Goal: Information Seeking & Learning: Learn about a topic

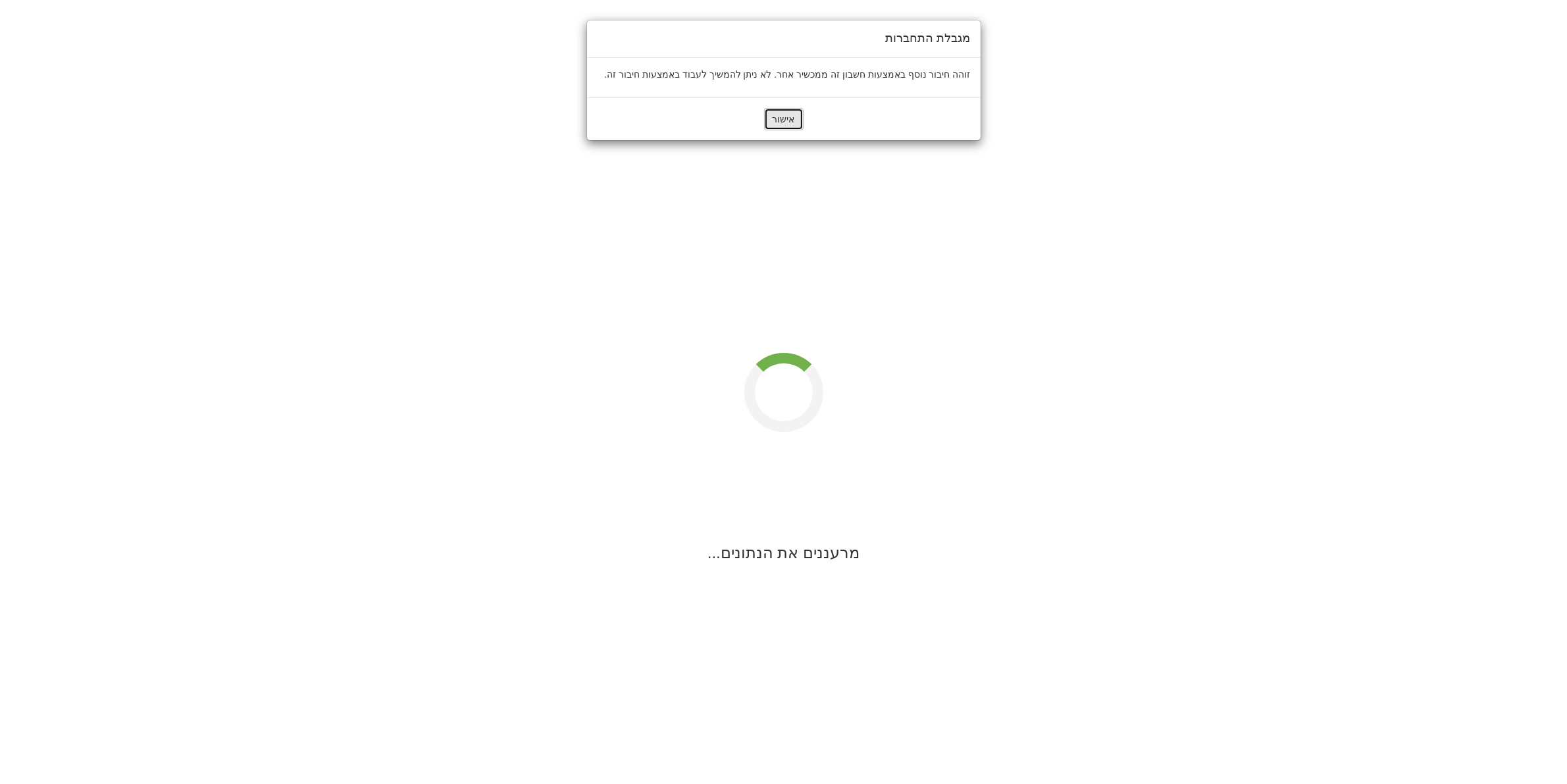
click at [784, 116] on button "אישור" at bounding box center [784, 119] width 40 height 22
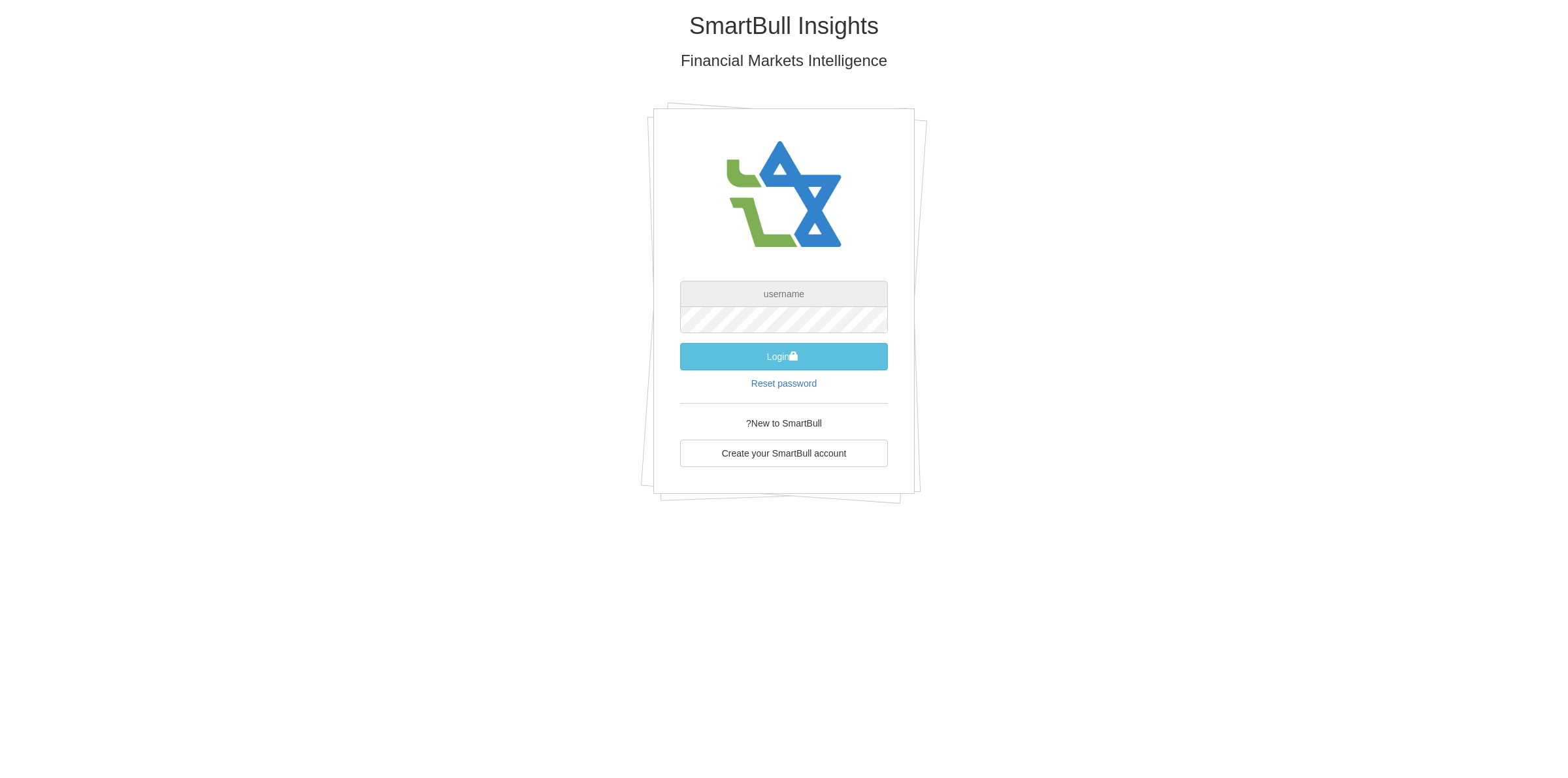
type input "[EMAIL_ADDRESS][DOMAIN_NAME]"
click at [821, 349] on button "Login" at bounding box center [784, 356] width 208 height 28
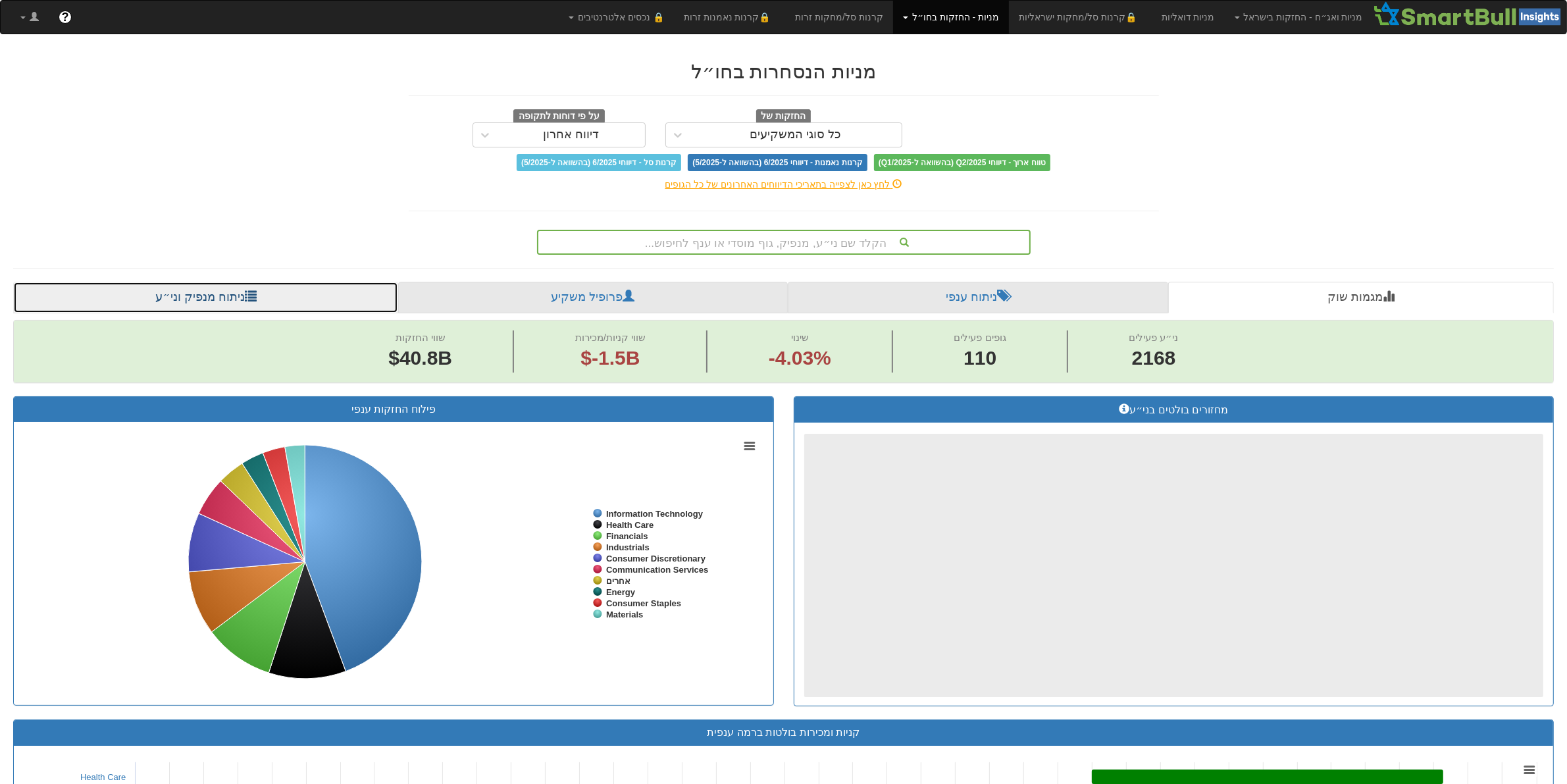
click at [206, 295] on link "ניתוח מנפיק וני״ע" at bounding box center [206, 297] width 385 height 32
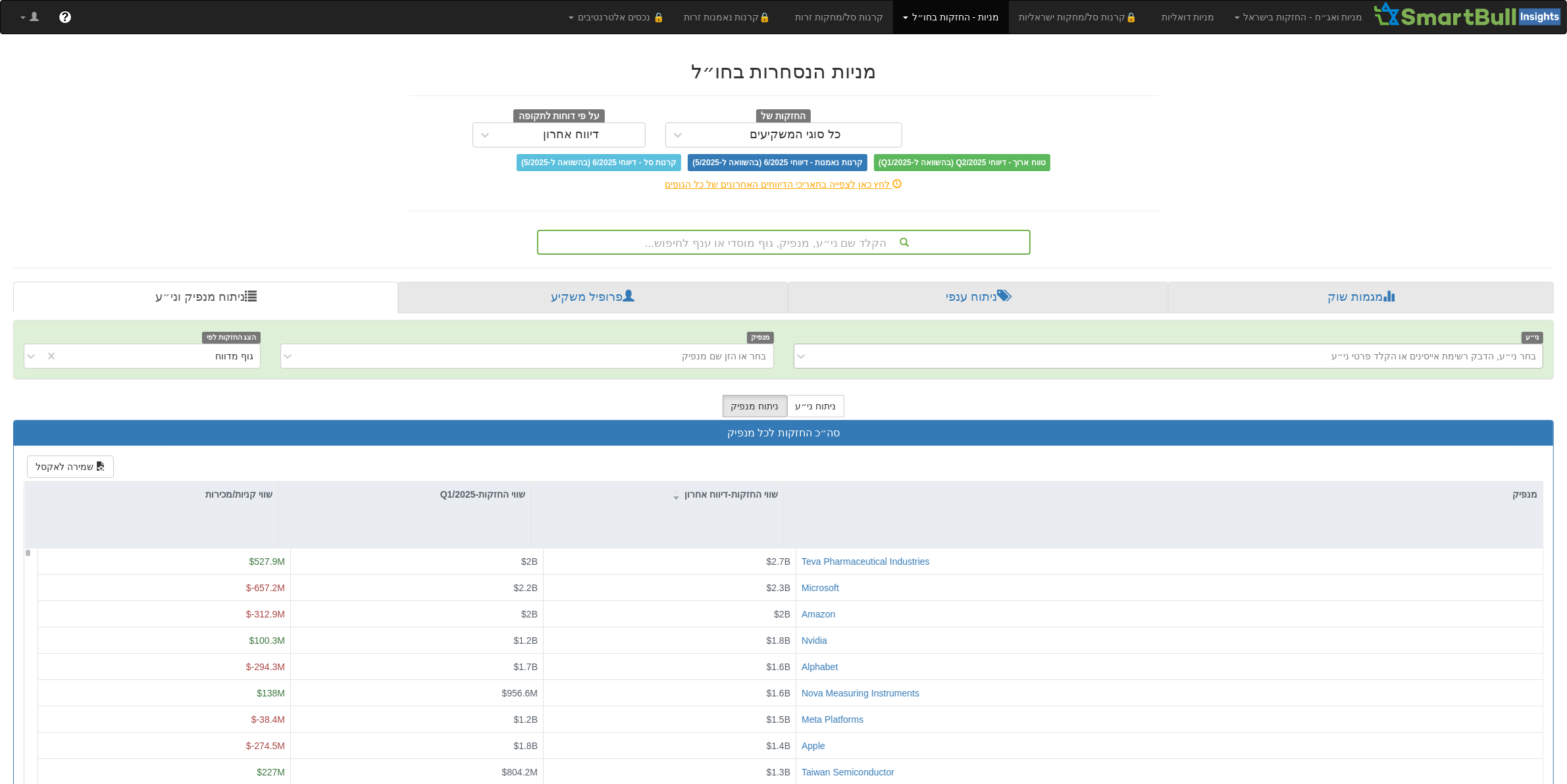
click at [1234, 357] on div "בחר ני״ע, הדבק רשימת אייסינים או הקלד פרטי ני״ע" at bounding box center [1179, 355] width 728 height 21
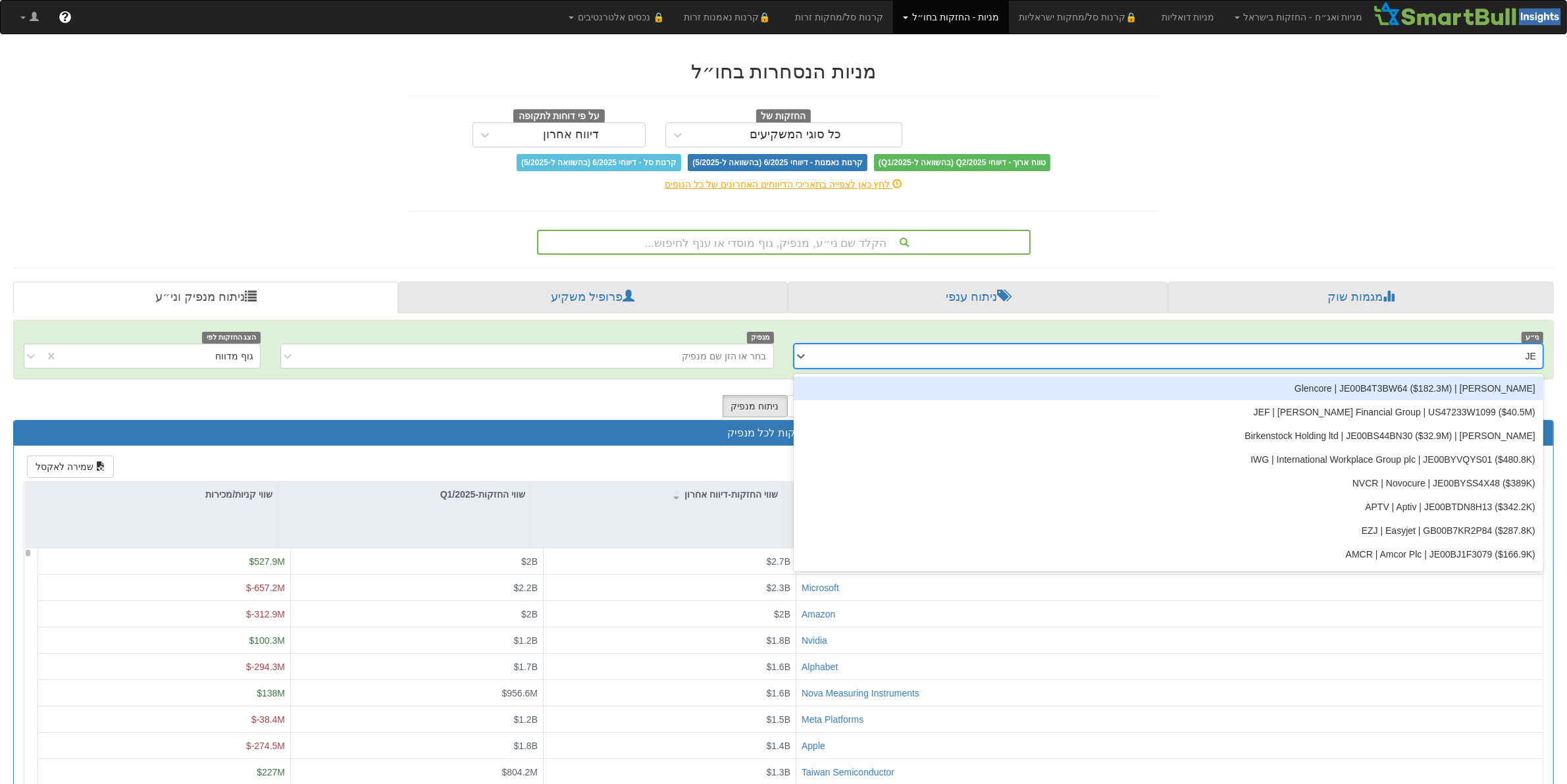
type input "JEF"
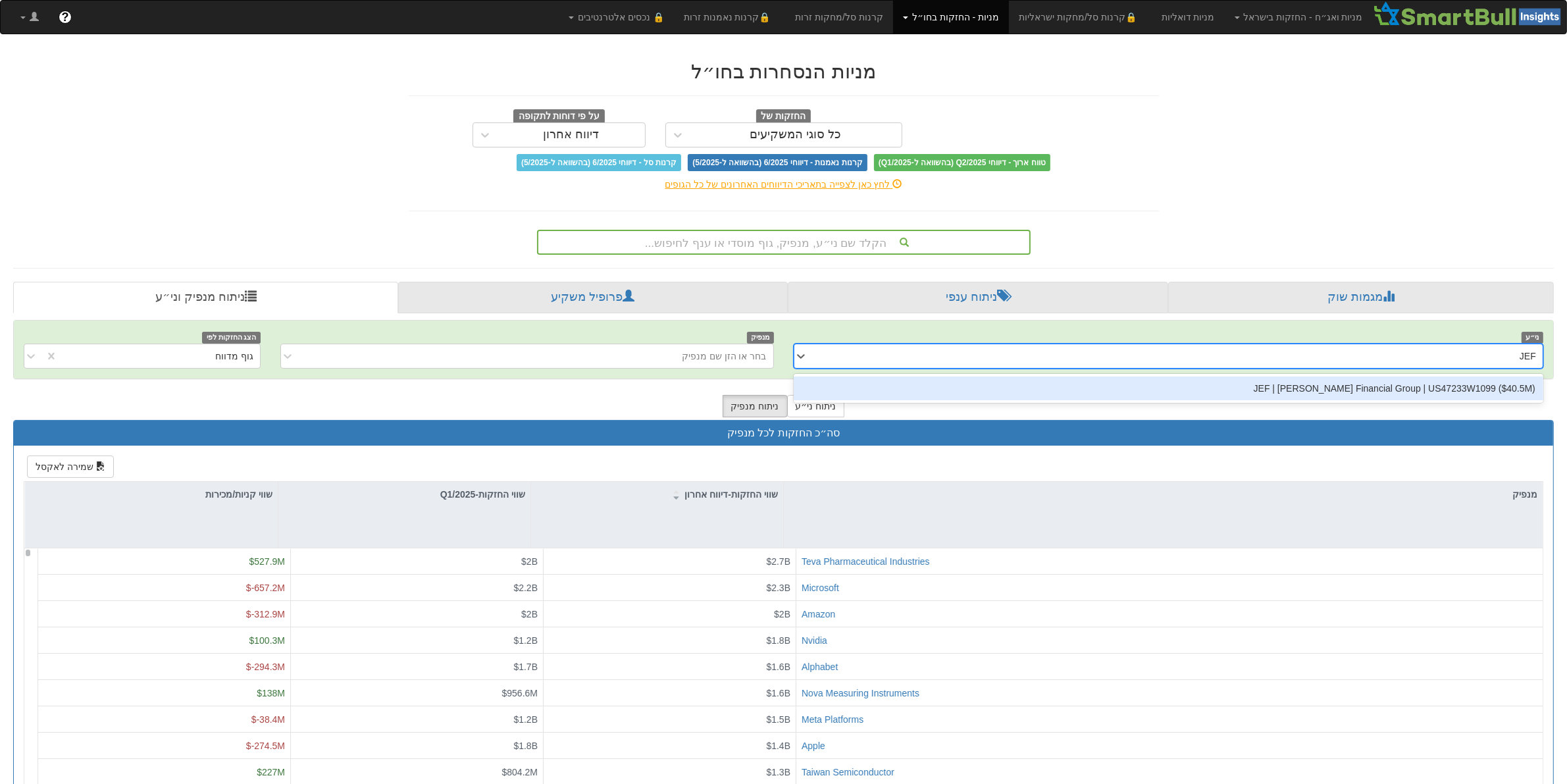
click at [1427, 389] on div "JEF | [PERSON_NAME] Financial Group | US47233W1099 ‎($40.5M‎)‎" at bounding box center [1168, 388] width 750 height 24
